Goal: Task Accomplishment & Management: Complete application form

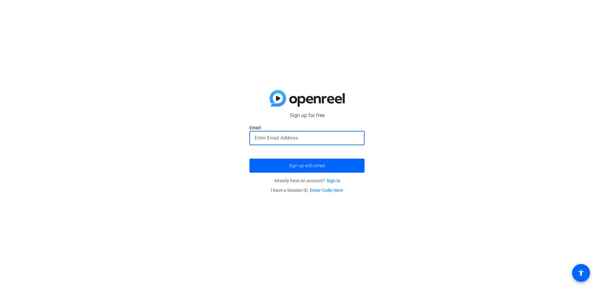
click at [309, 139] on input "email" at bounding box center [306, 138] width 105 height 8
type input "selams1621@gmail.com"
click at [305, 168] on span "submit" at bounding box center [306, 165] width 115 height 15
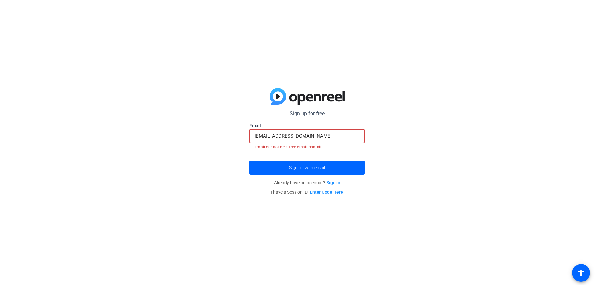
click at [316, 134] on input "selams1621@gmail.com" at bounding box center [306, 136] width 105 height 8
drag, startPoint x: 317, startPoint y: 135, endPoint x: 250, endPoint y: 130, distance: 67.3
click at [250, 130] on div "selams1621@gmail.com" at bounding box center [306, 136] width 115 height 14
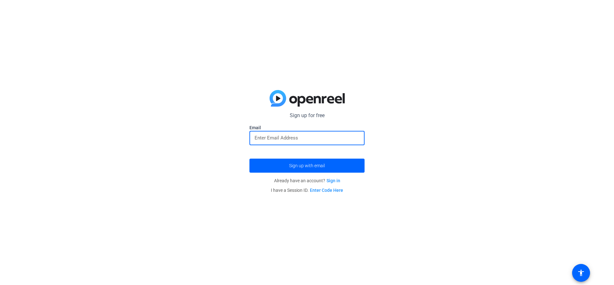
click at [334, 182] on link "Sign in" at bounding box center [333, 180] width 14 height 5
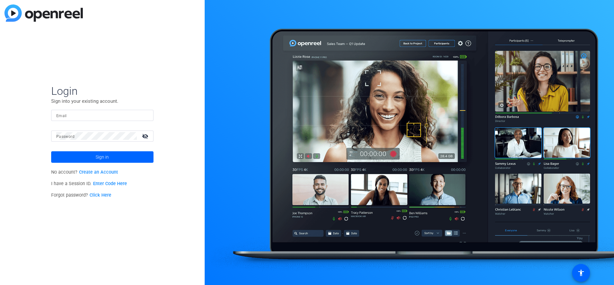
click at [410, 135] on div at bounding box center [409, 142] width 409 height 285
click at [361, 153] on div at bounding box center [409, 142] width 409 height 285
click at [108, 172] on link "Create an Account" at bounding box center [98, 172] width 39 height 5
click at [421, 130] on div at bounding box center [409, 142] width 409 height 285
click at [97, 117] on input "Email" at bounding box center [102, 116] width 92 height 8
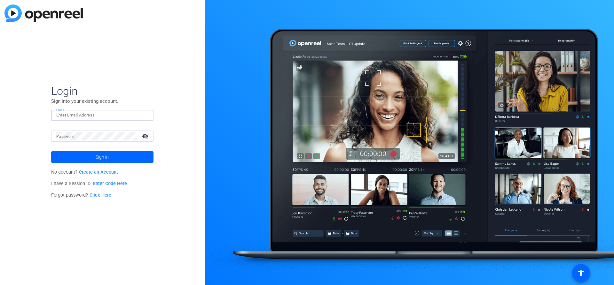
click at [108, 171] on link "Create an Account" at bounding box center [98, 172] width 39 height 5
click at [84, 116] on input "Email" at bounding box center [102, 116] width 92 height 8
type input "s"
